Goal: Use online tool/utility: Utilize a website feature to perform a specific function

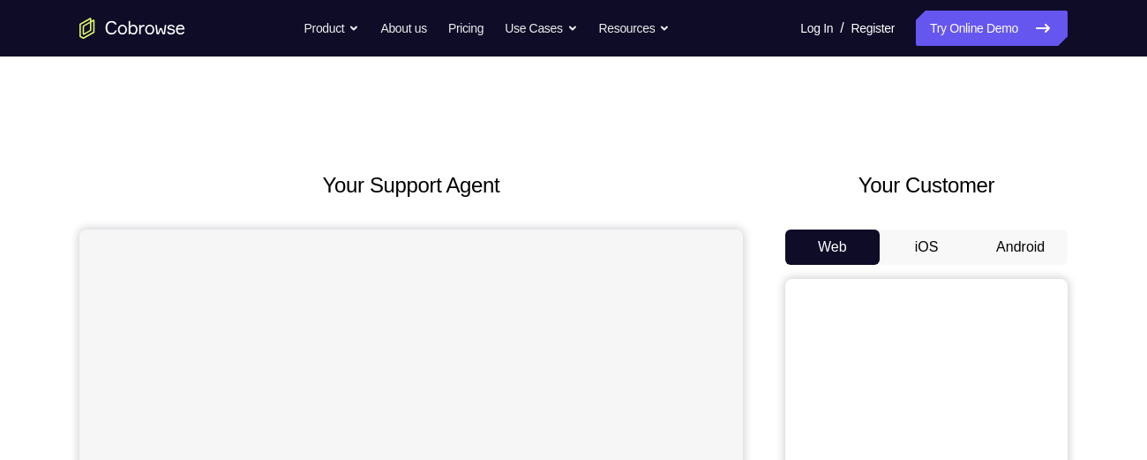
click at [1027, 237] on button "Android" at bounding box center [1020, 246] width 94 height 35
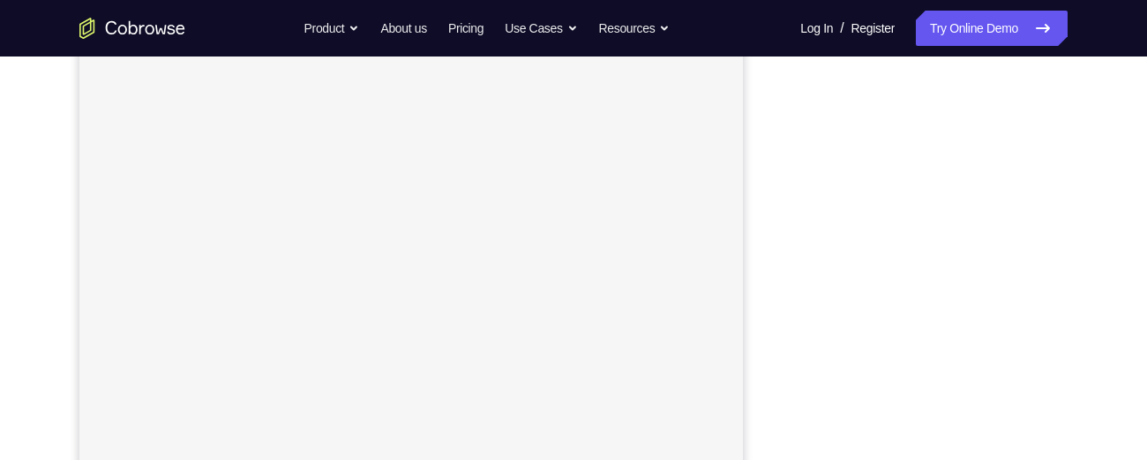
scroll to position [281, 0]
click at [1107, 126] on div "Your Support Agent Your Customer Web iOS Android Next Steps We’d be happy to gi…" at bounding box center [573, 356] width 1129 height 1163
click at [1094, 233] on div "Your Support Agent Your Customer Web iOS Android Next Steps We’d be happy to gi…" at bounding box center [573, 350] width 1129 height 1163
click at [1098, 217] on div "Your Support Agent Your Customer Web iOS Android Next Steps We’d be happy to gi…" at bounding box center [573, 350] width 1129 height 1163
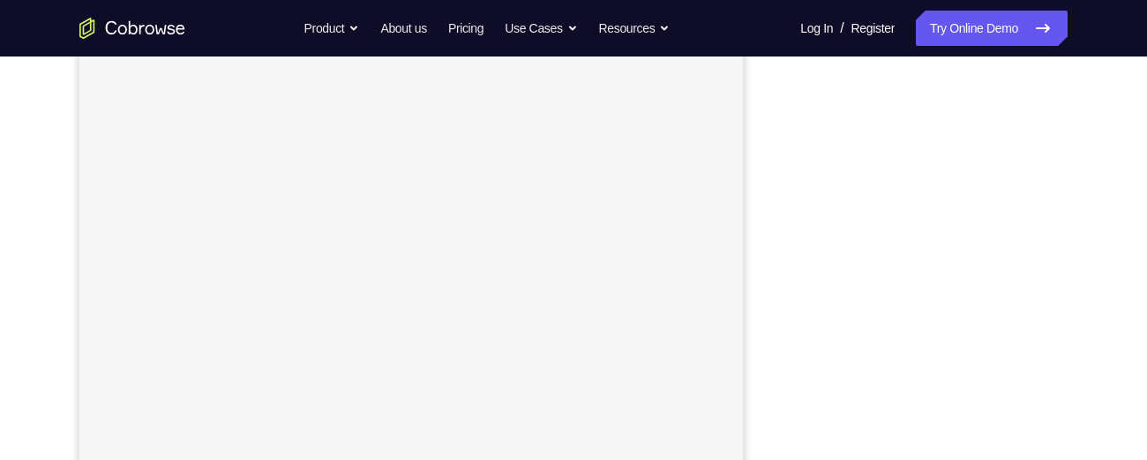
scroll to position [296, 0]
click at [981, 31] on link "Try Online Demo" at bounding box center [992, 28] width 152 height 35
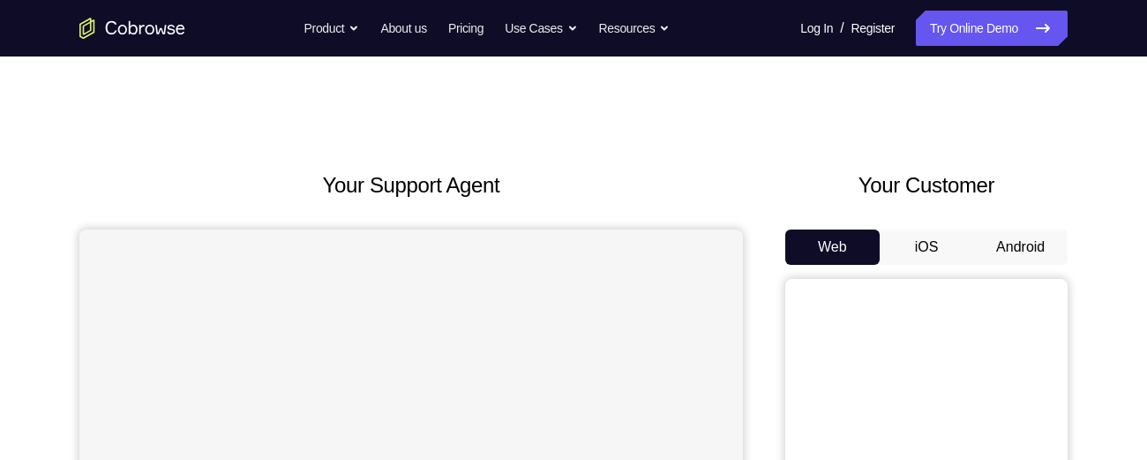
click at [1014, 230] on button "Android" at bounding box center [1020, 246] width 94 height 35
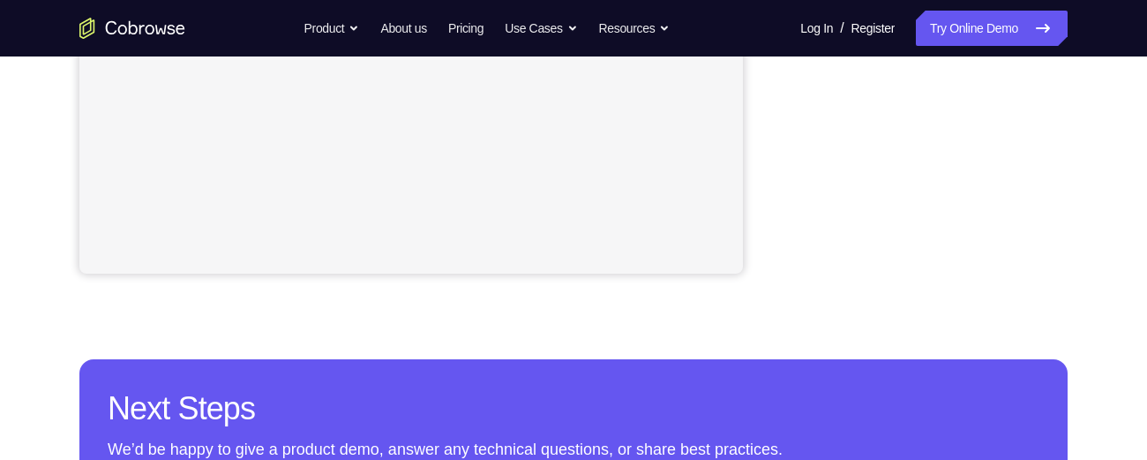
scroll to position [569, 0]
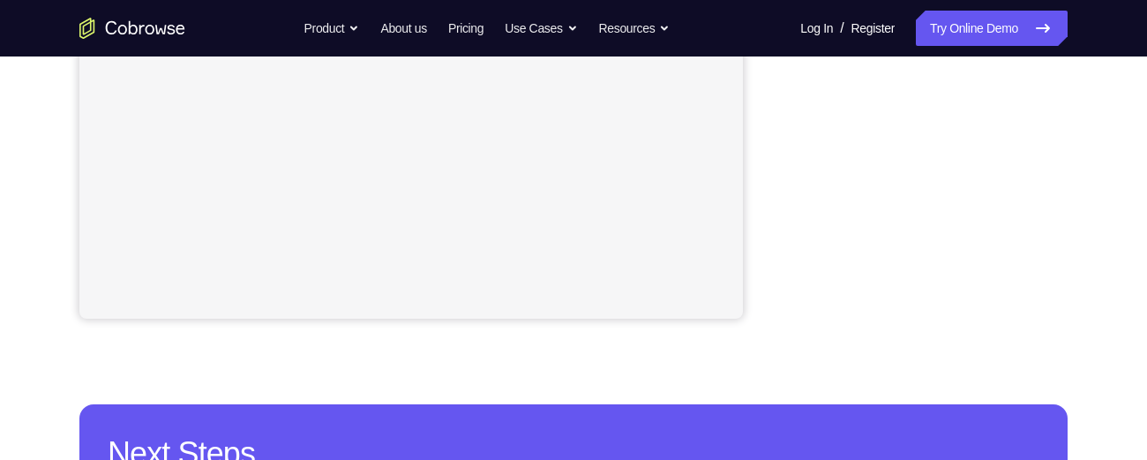
click at [1088, 99] on div "Your Support Agent Your Customer Web iOS Android Next Steps We’d be happy to gi…" at bounding box center [573, 136] width 1129 height 1163
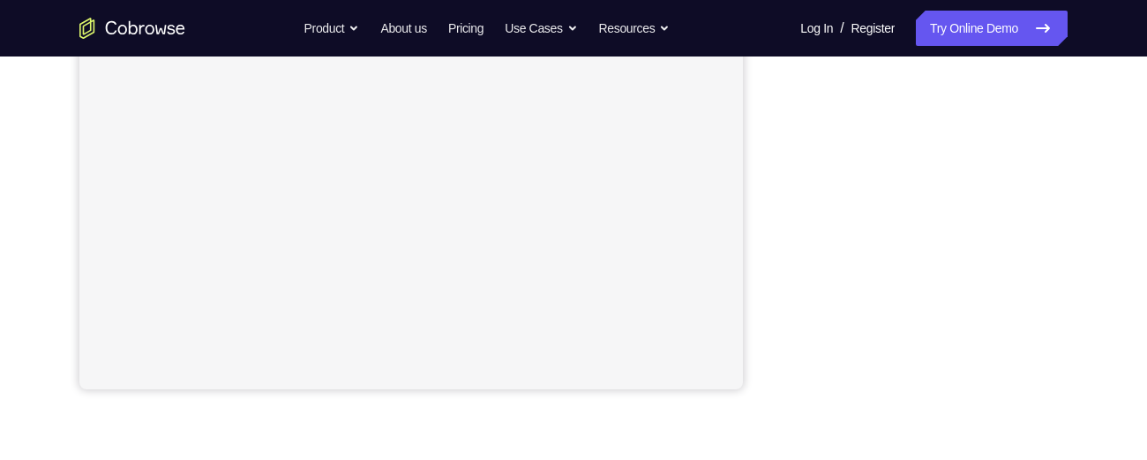
scroll to position [420, 0]
click at [1100, 351] on div "Your Support Agent Your Customer Web iOS Android Next Steps We’d be happy to gi…" at bounding box center [573, 218] width 1129 height 1163
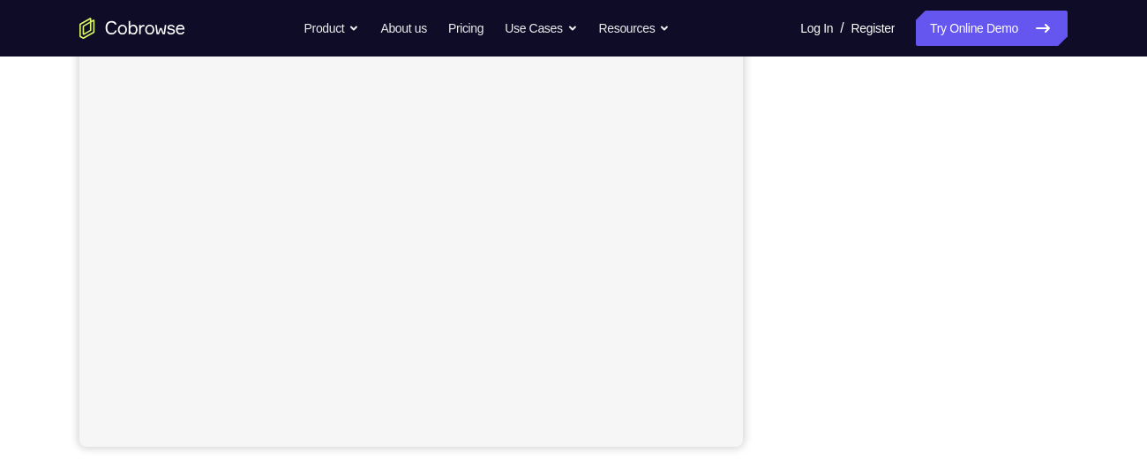
scroll to position [376, 0]
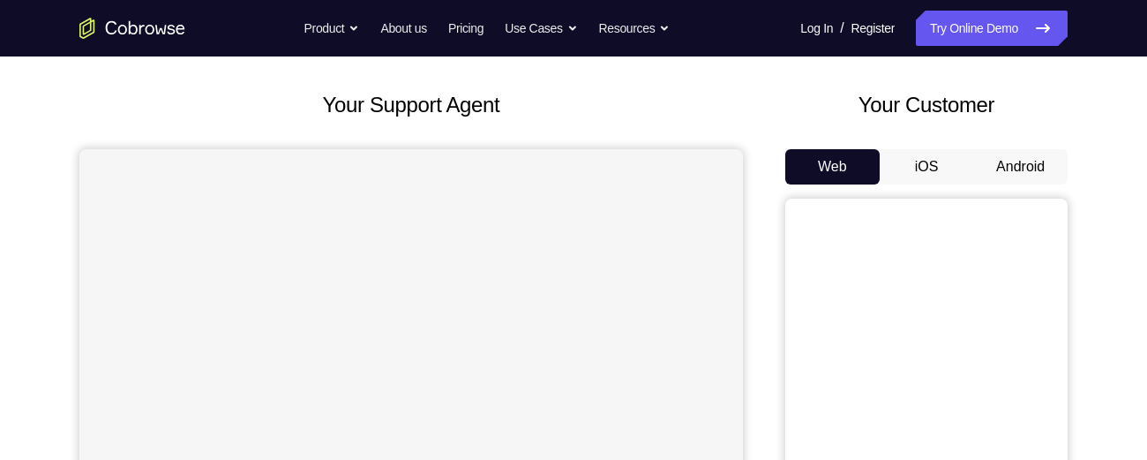
click at [1042, 162] on button "Android" at bounding box center [1020, 166] width 94 height 35
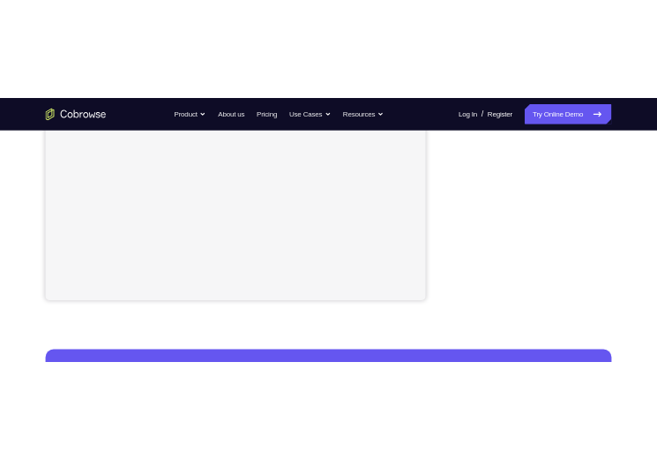
scroll to position [475, 0]
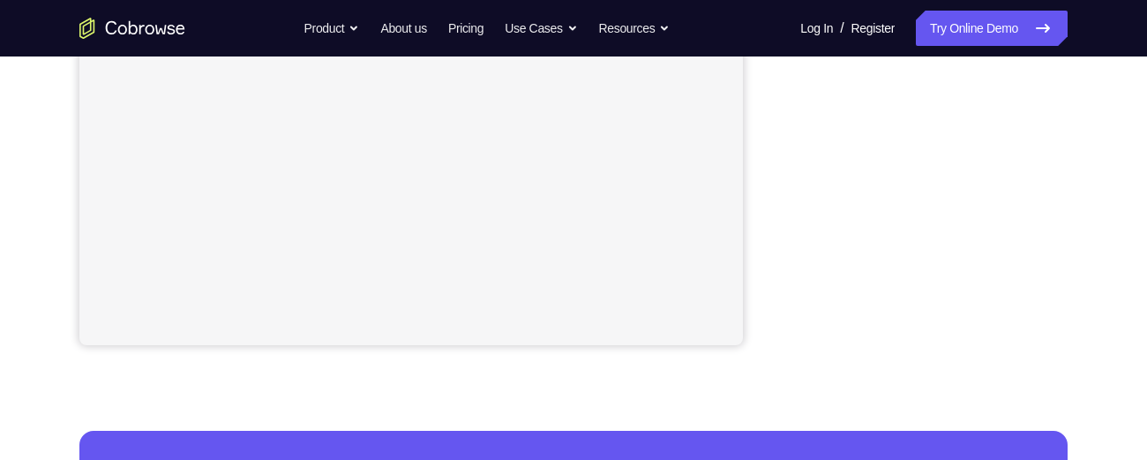
click at [1108, 392] on div "Your Support Agent Your Customer Web iOS Android Next Steps We’d be happy to gi…" at bounding box center [573, 162] width 1129 height 1163
click at [1101, 415] on div "Your Support Agent Your Customer Web iOS Android Next Steps We’d be happy to gi…" at bounding box center [573, 162] width 1129 height 1163
click at [1104, 425] on div "Your Support Agent Your Customer Web iOS Android Next Steps We’d be happy to gi…" at bounding box center [573, 162] width 1129 height 1163
click at [1110, 115] on div "Your Support Agent Your Customer Web iOS Android Next Steps We’d be happy to gi…" at bounding box center [573, 162] width 1129 height 1163
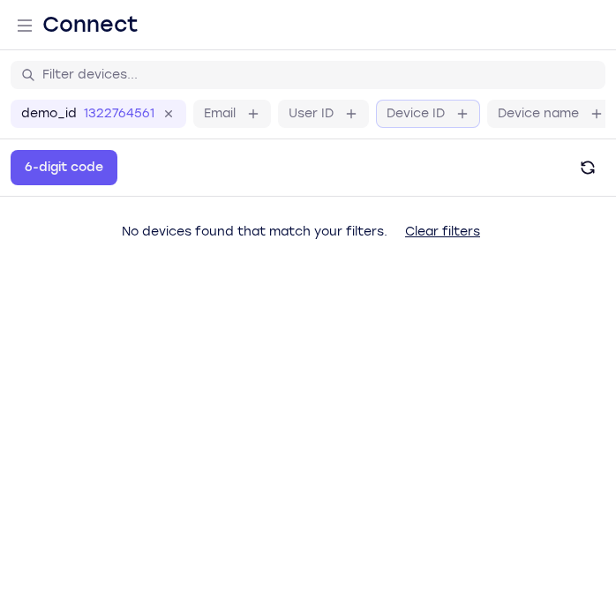
click at [455, 121] on div at bounding box center [462, 114] width 14 height 14
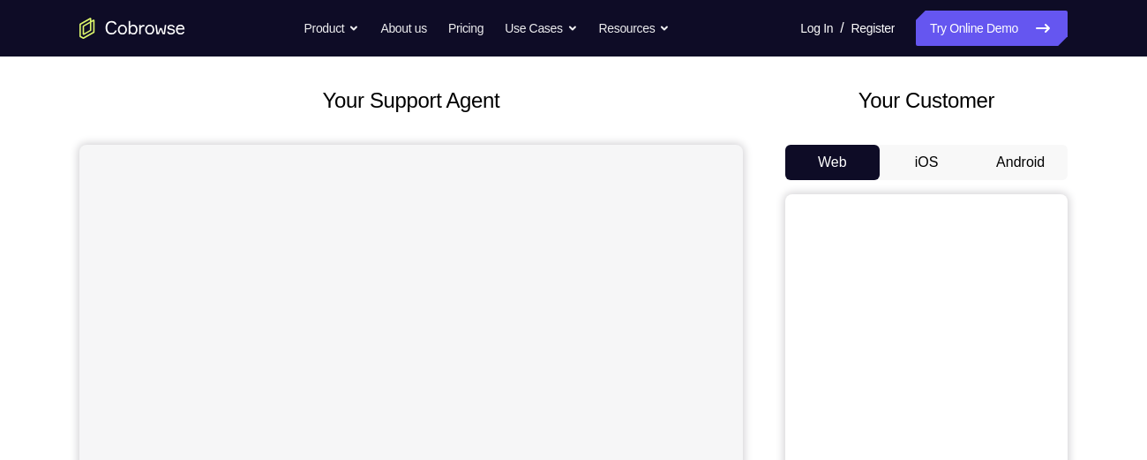
scroll to position [101, 0]
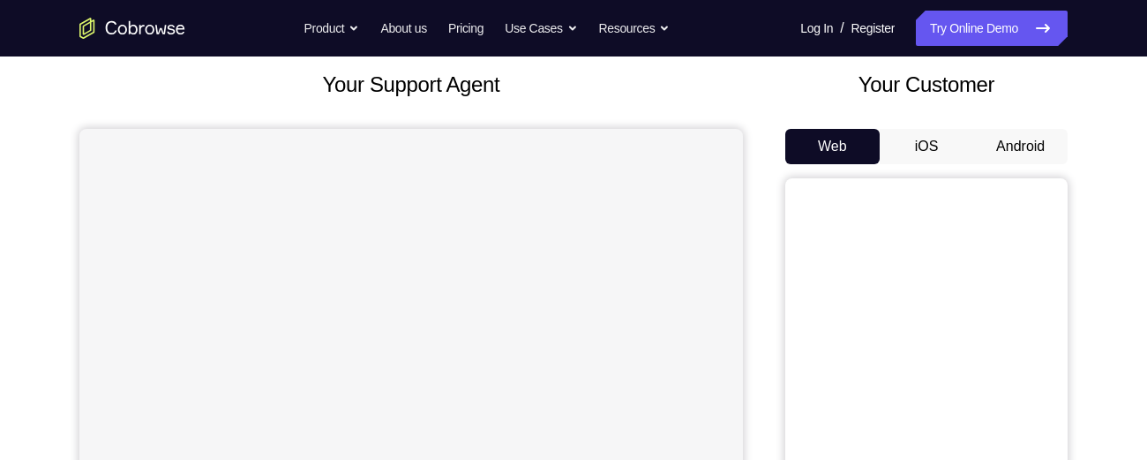
click at [1020, 145] on button "Android" at bounding box center [1020, 146] width 94 height 35
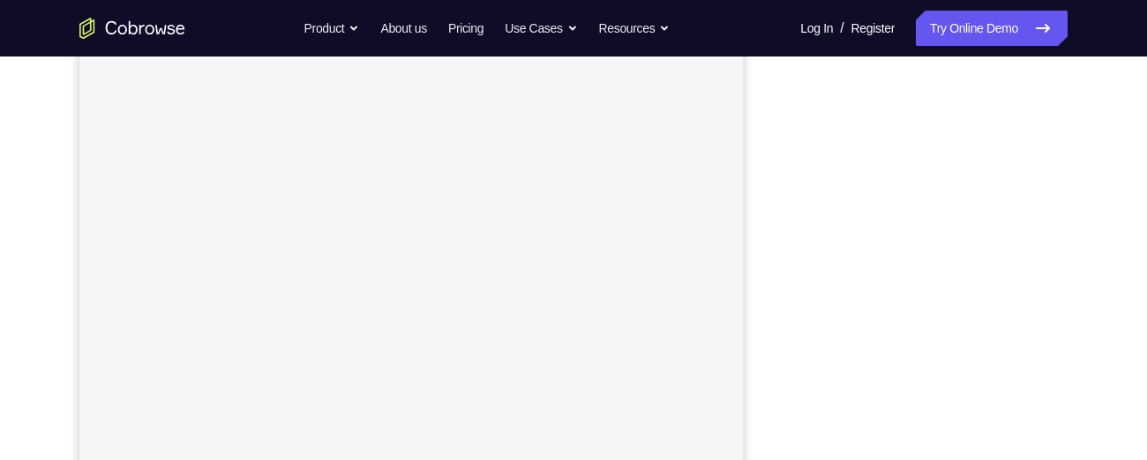
scroll to position [280, 0]
click at [1093, 163] on div "Your Support Agent Your Customer Web iOS Android Next Steps We’d be happy to gi…" at bounding box center [573, 357] width 1129 height 1163
click at [1076, 255] on div "Your Support Agent Your Customer Web iOS Android Next Steps We’d be happy to gi…" at bounding box center [573, 438] width 1129 height 1163
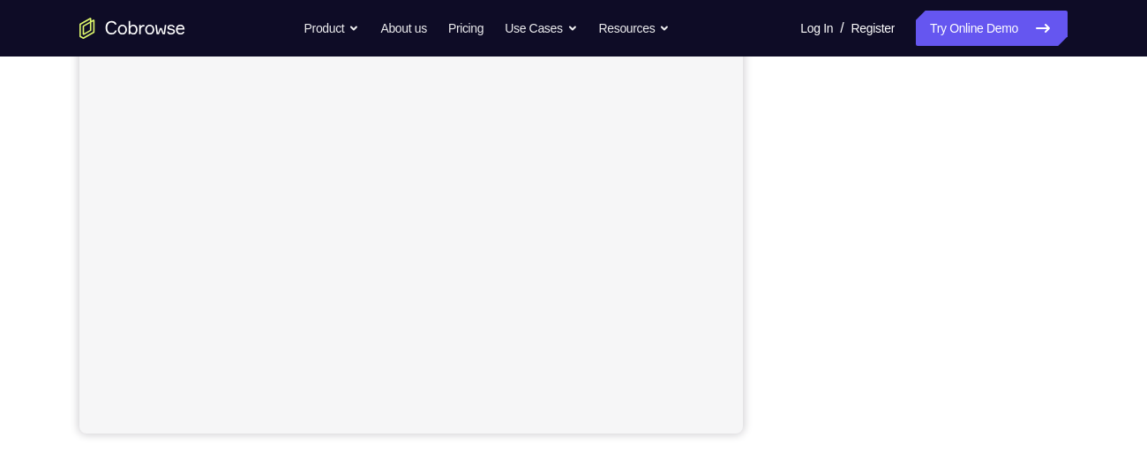
scroll to position [390, 0]
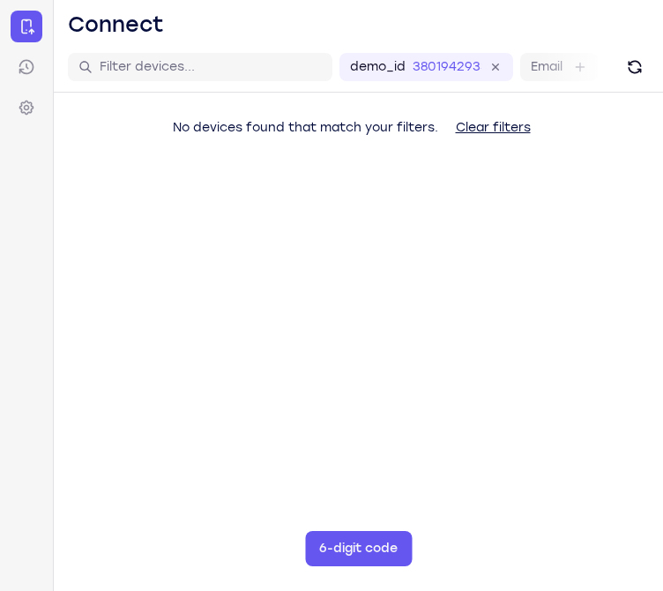
click at [269, 522] on main "demo_id 3801942933 3801942933 Email User ID Device ID Device name 6-digit code …" at bounding box center [358, 337] width 609 height 591
